Goal: Communication & Community: Answer question/provide support

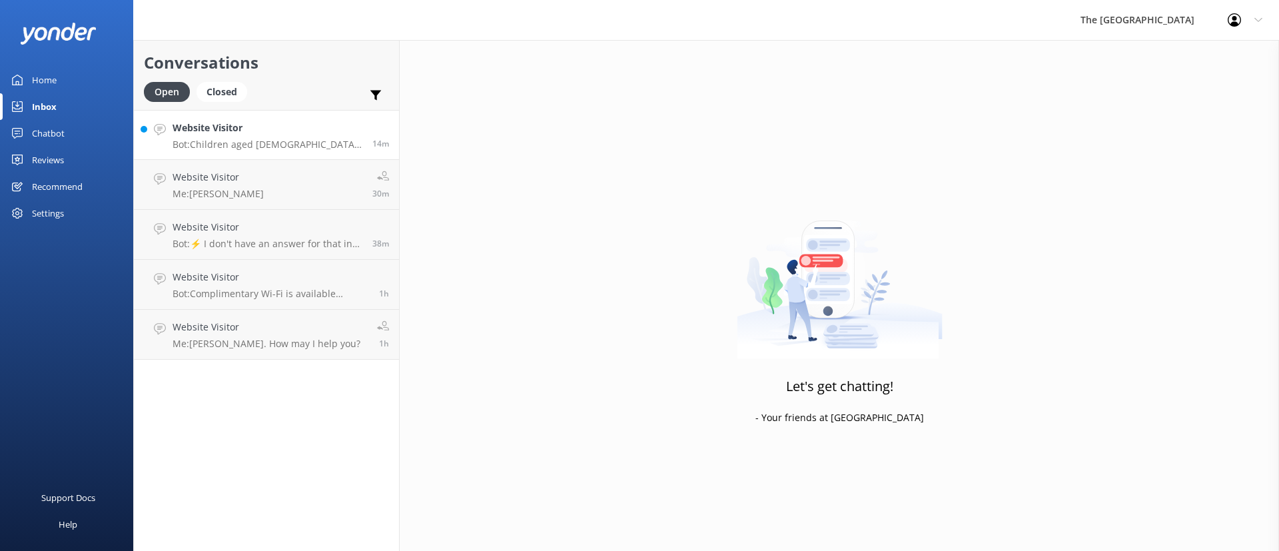
click at [231, 135] on div "Website Visitor Bot: Children aged [DEMOGRAPHIC_DATA] years and younger are cla…" at bounding box center [268, 135] width 190 height 29
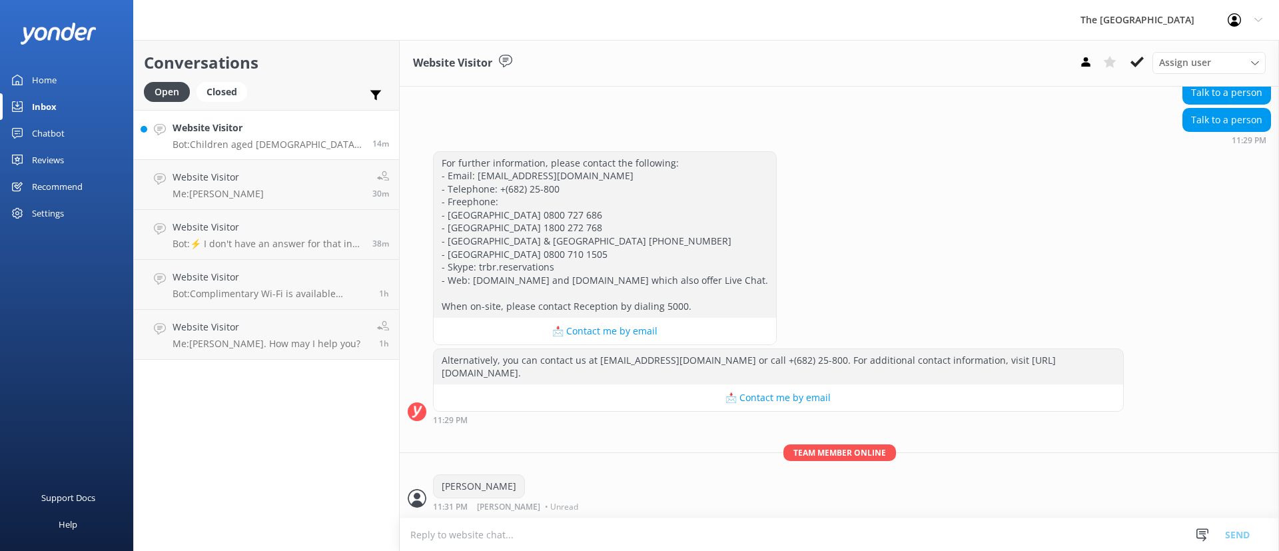
scroll to position [436, 0]
click at [339, 334] on link "Website Visitor Me: [PERSON_NAME]. How may I help you? 1h" at bounding box center [266, 335] width 265 height 50
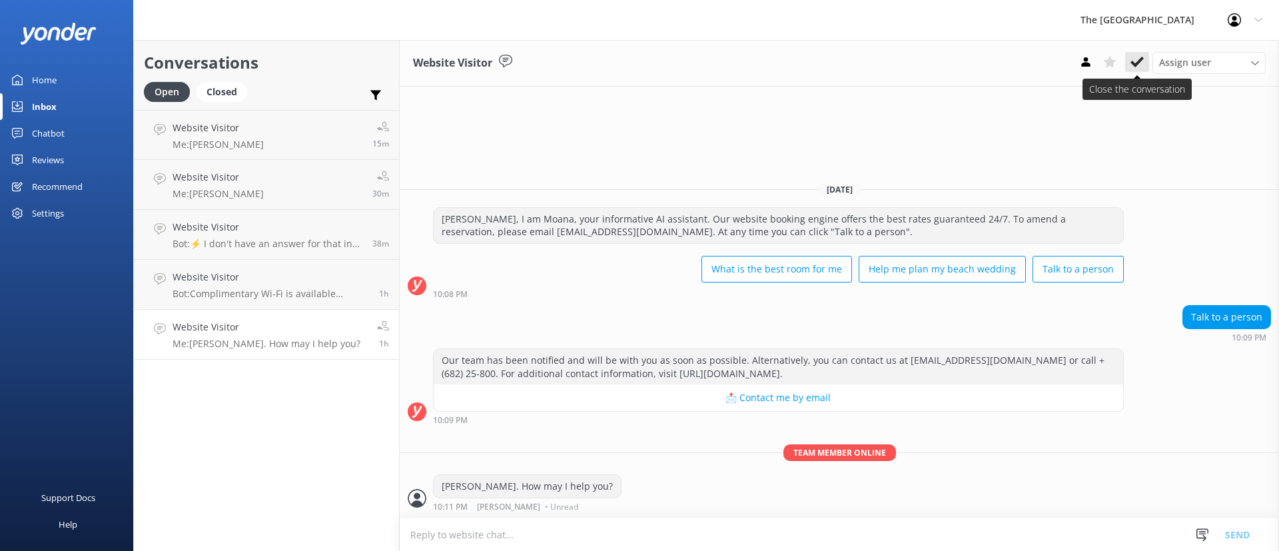
click at [1127, 61] on button at bounding box center [1137, 62] width 24 height 20
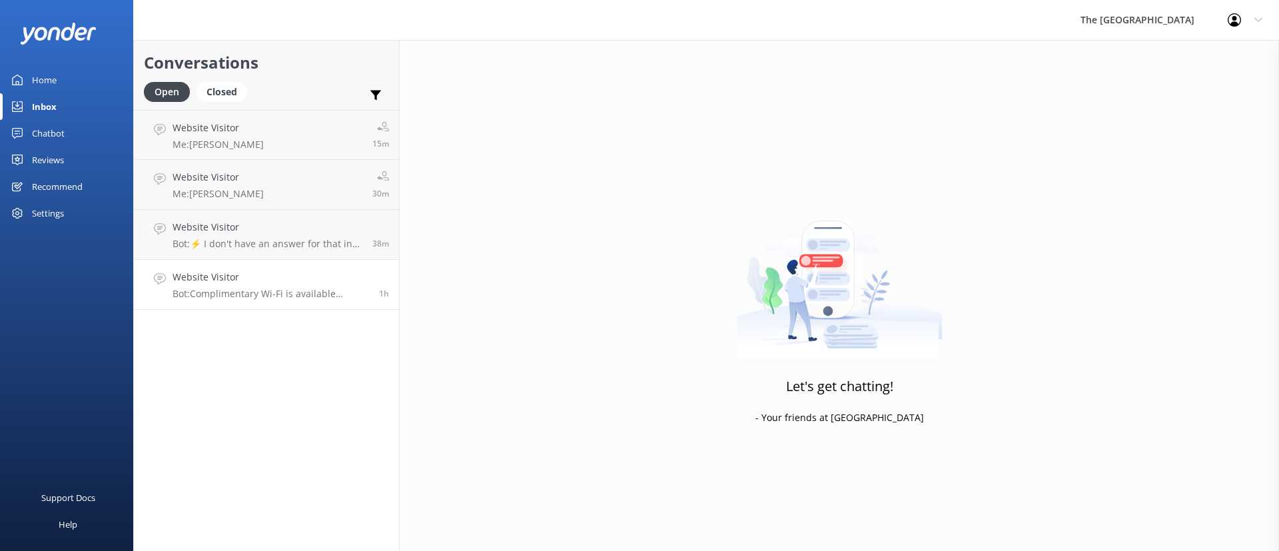
click at [259, 298] on p "Bot: Complimentary Wi-Fi is available throughout The [GEOGRAPHIC_DATA], which i…" at bounding box center [271, 294] width 197 height 12
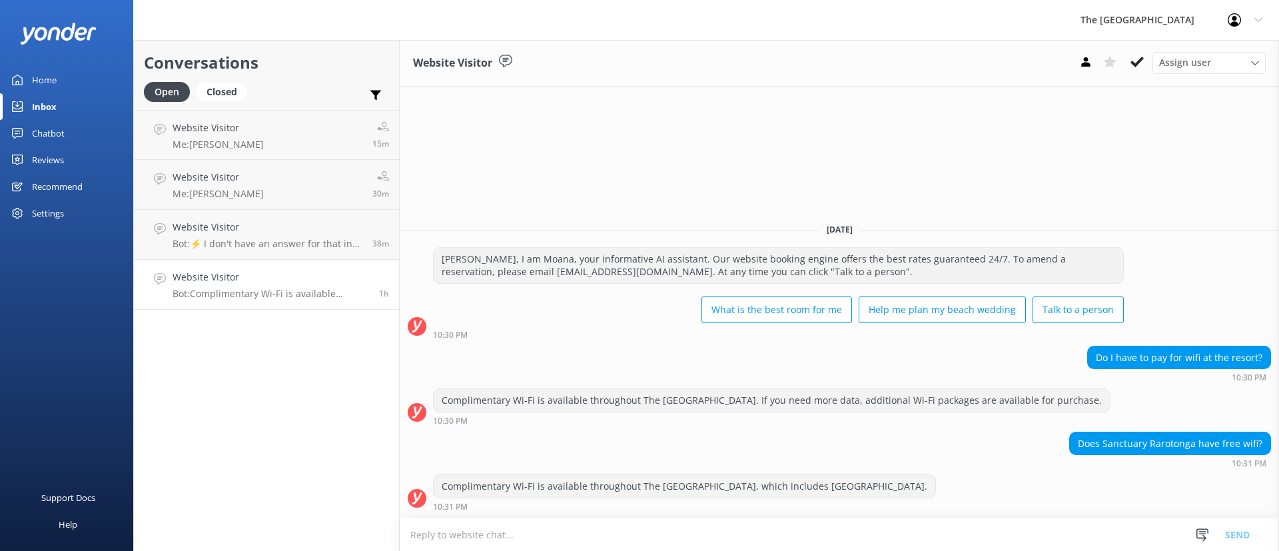
click at [1139, 53] on button at bounding box center [1137, 62] width 24 height 20
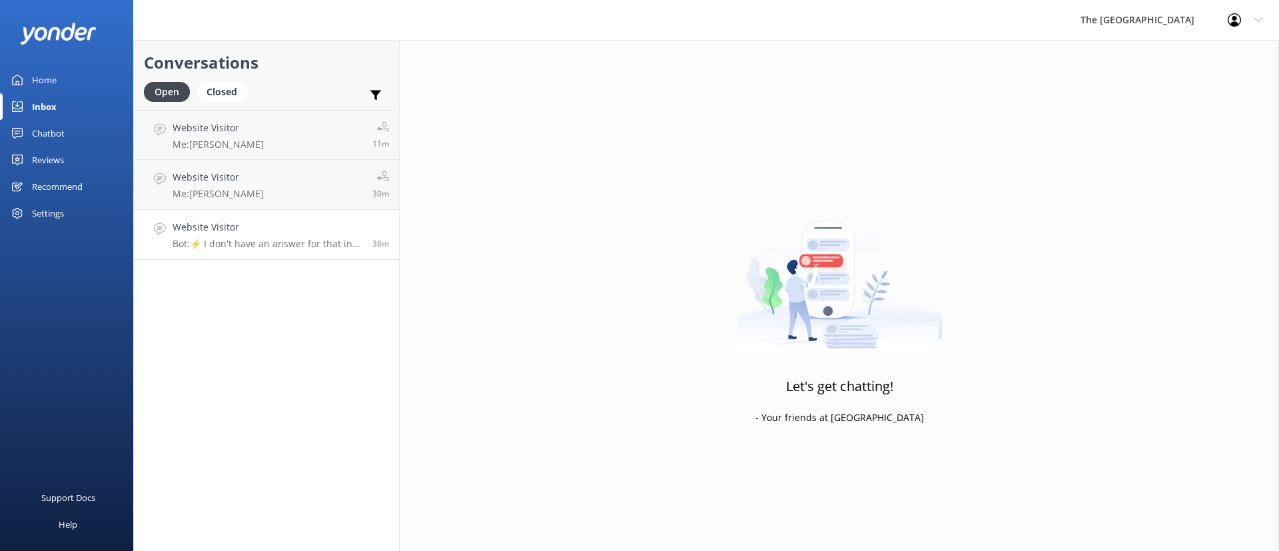
click at [217, 240] on p "Bot: ⚡ I don't have an answer for that in my knowledge base. Please try and rep…" at bounding box center [268, 244] width 190 height 12
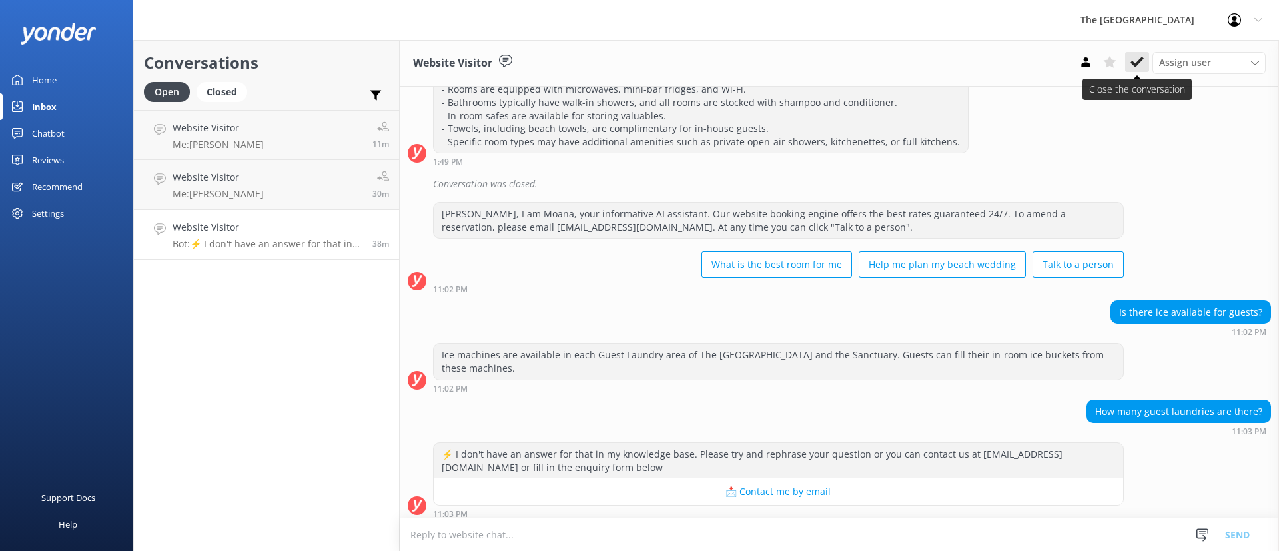
click at [1137, 55] on icon at bounding box center [1136, 61] width 13 height 13
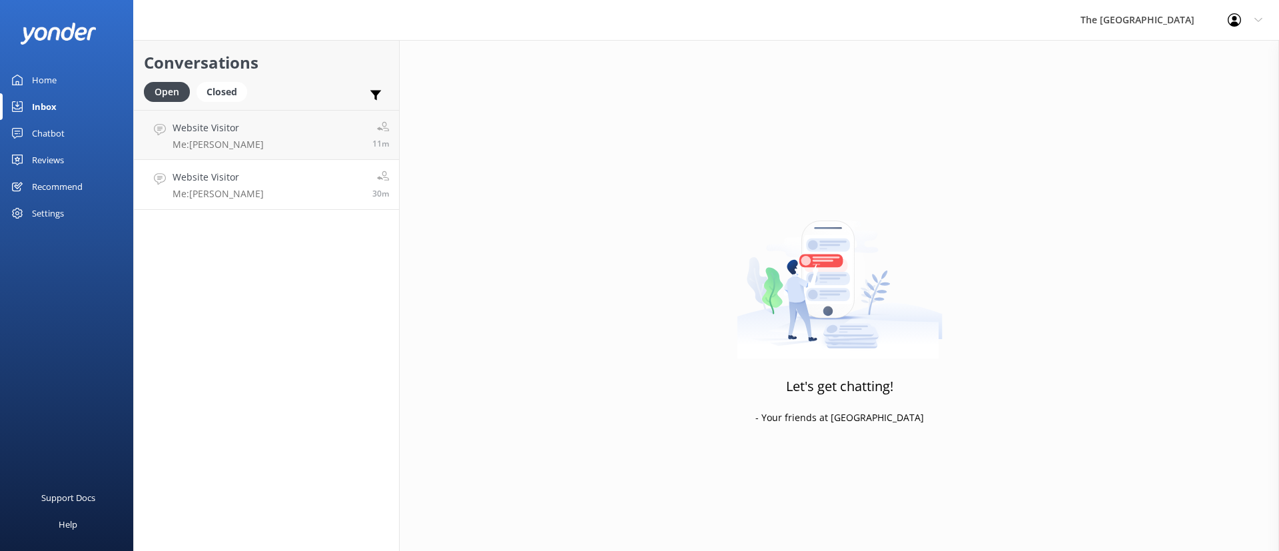
click at [245, 198] on link "Website Visitor Me: Kia Orana 30m" at bounding box center [266, 185] width 265 height 50
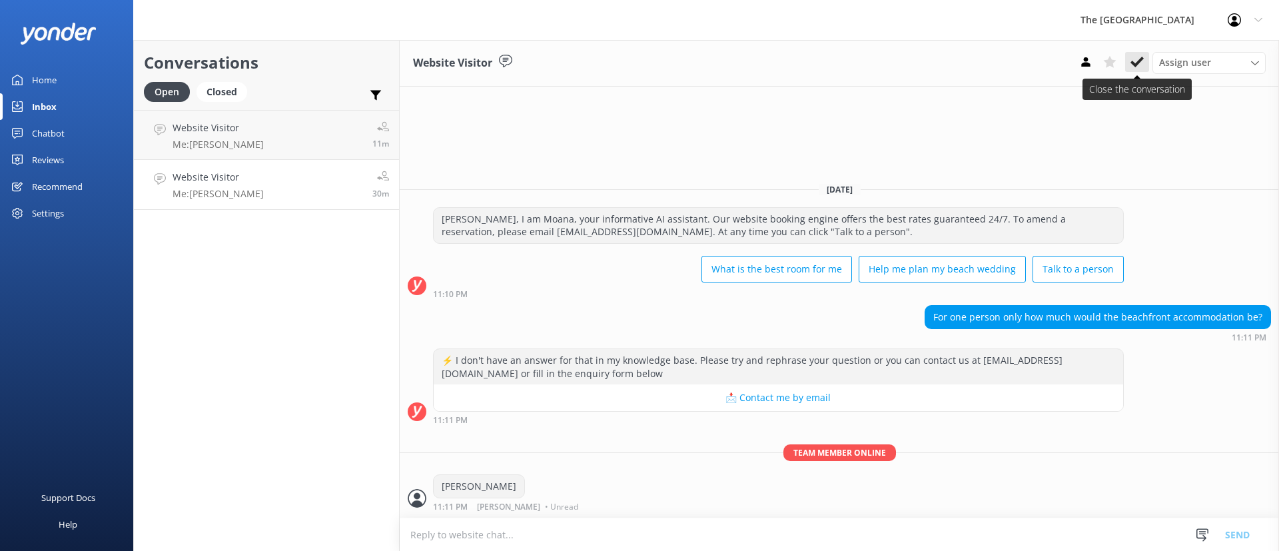
click at [1136, 66] on use at bounding box center [1136, 62] width 13 height 11
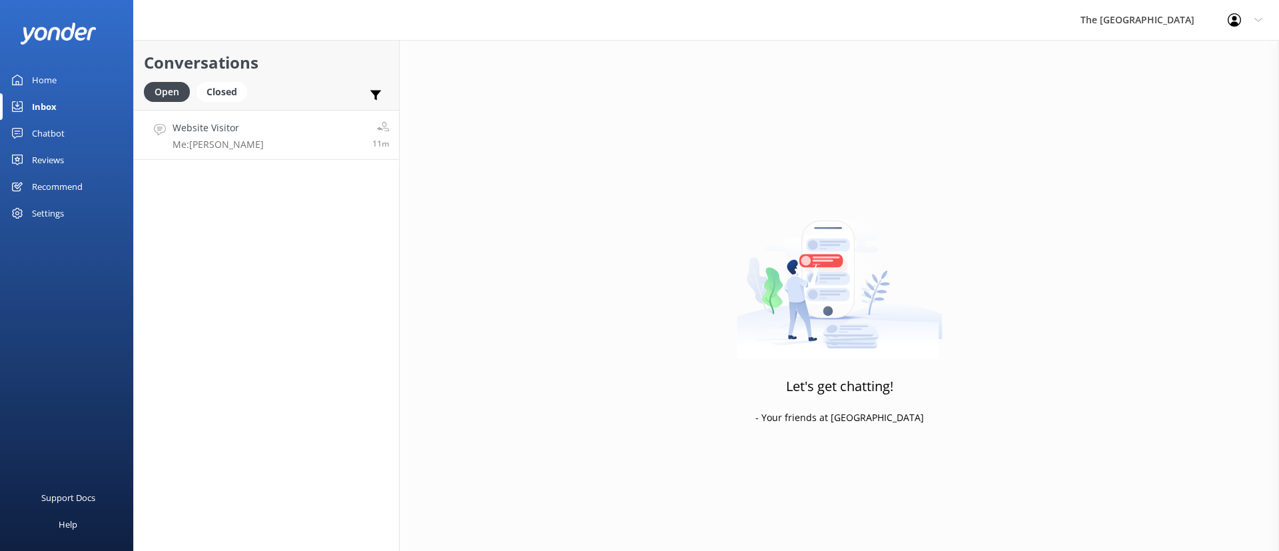
click at [278, 142] on link "Website Visitor Me: Kia Orana 11m" at bounding box center [266, 135] width 265 height 50
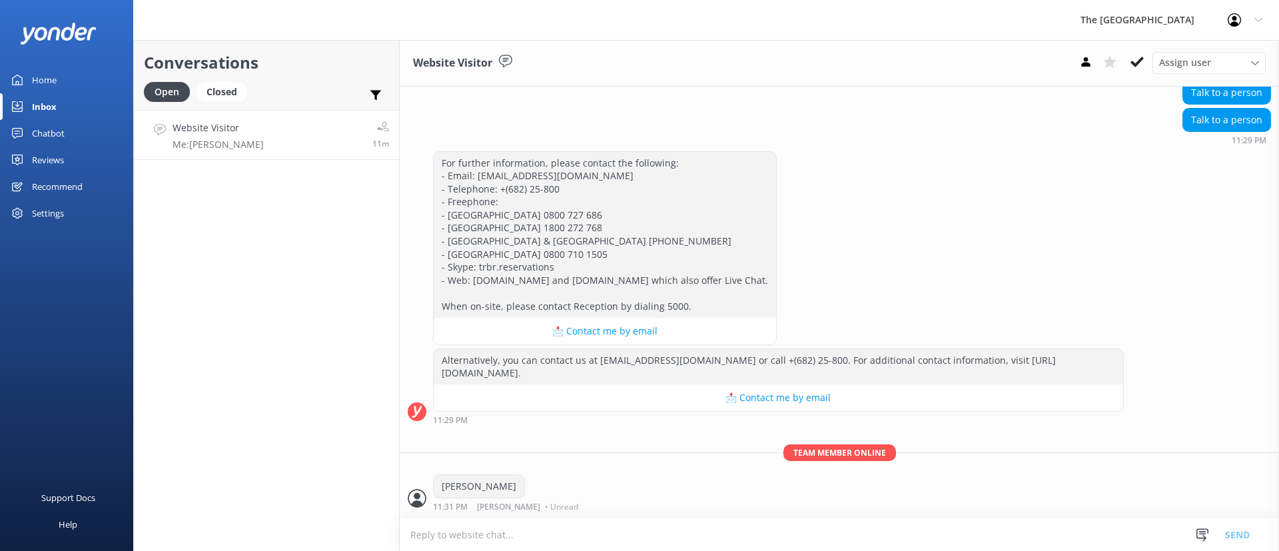
scroll to position [436, 0]
click at [334, 282] on div "Conversations Open Closed Important Assigned to me Unassigned Website Visitor M…" at bounding box center [266, 295] width 266 height 511
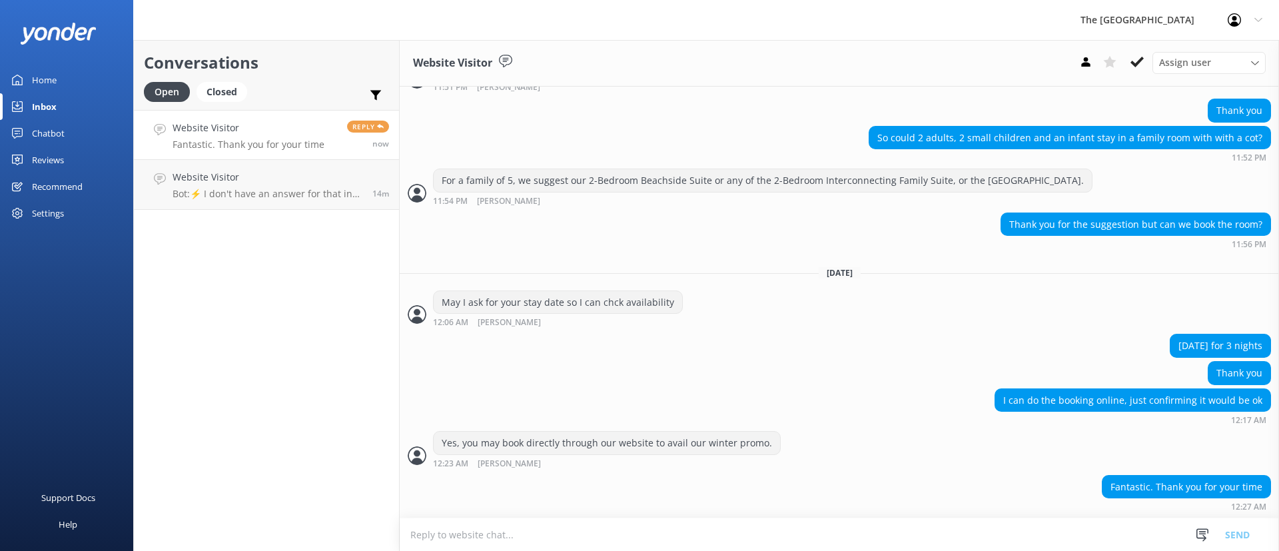
scroll to position [955, 0]
click at [282, 128] on h4 "Website Visitor" at bounding box center [249, 128] width 152 height 15
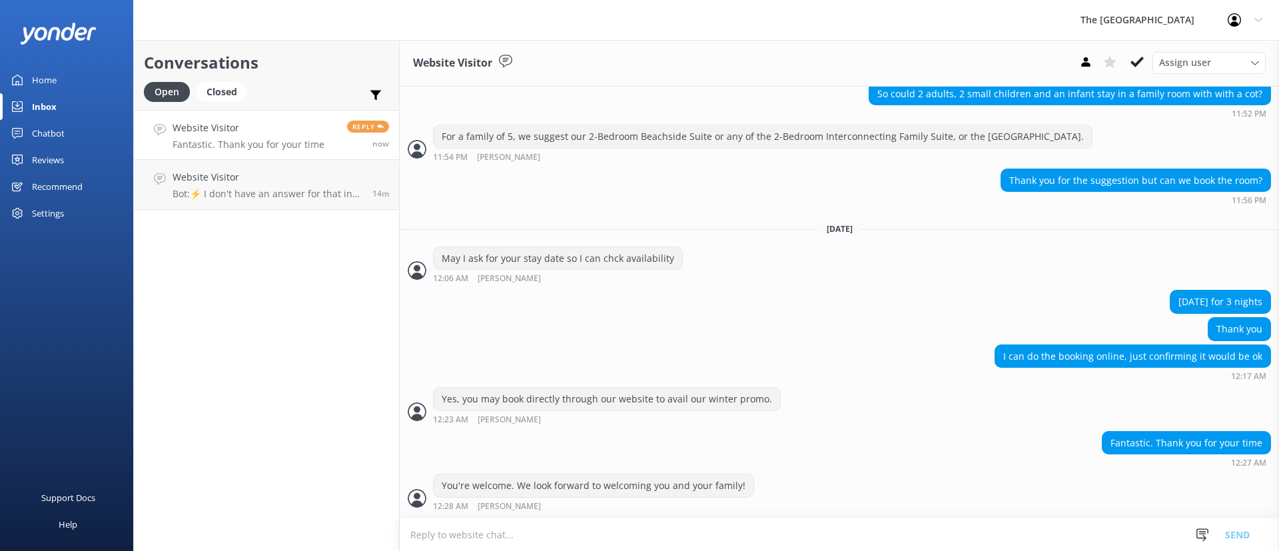
scroll to position [999, 0]
click at [282, 348] on div "Conversations Open Closed Important Assigned to me Unassigned Website Visitor F…" at bounding box center [266, 295] width 266 height 511
